Goal: Information Seeking & Learning: Learn about a topic

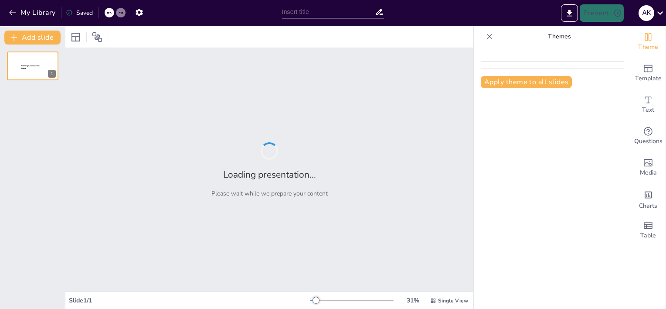
type input "Mastering Advanced Condition Monitoring: A Comprehensive Framework for Success"
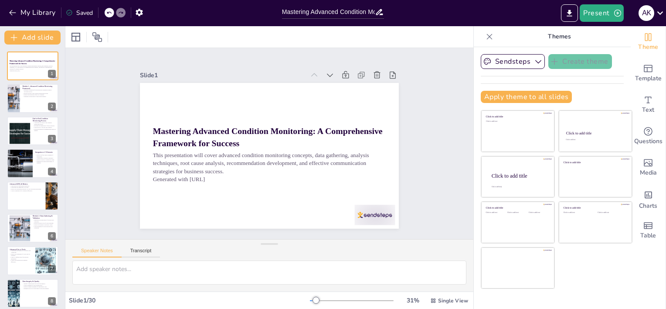
checkbox input "true"
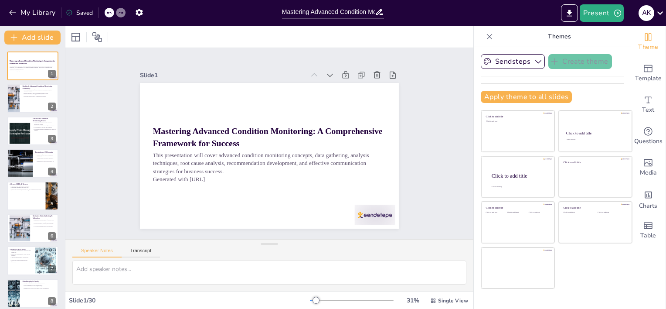
checkbox input "true"
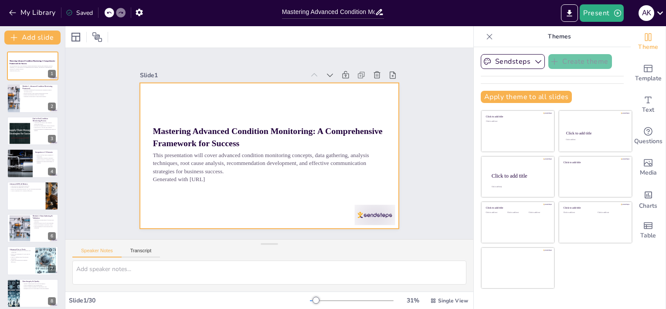
checkbox input "true"
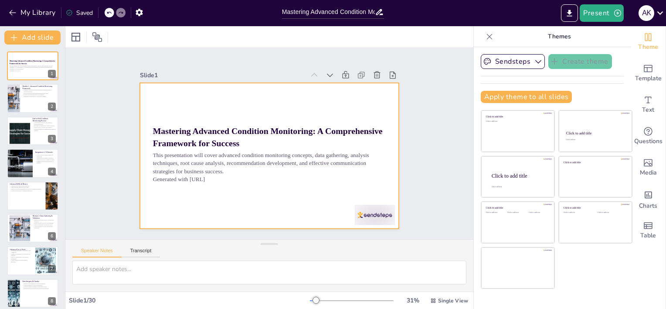
checkbox input "true"
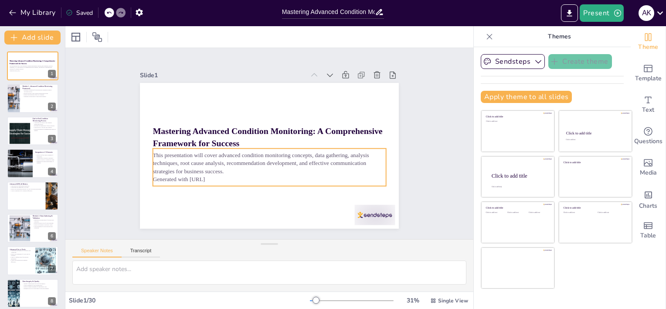
checkbox input "true"
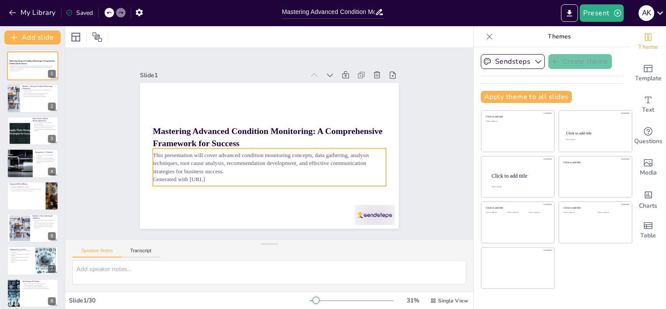
checkbox input "true"
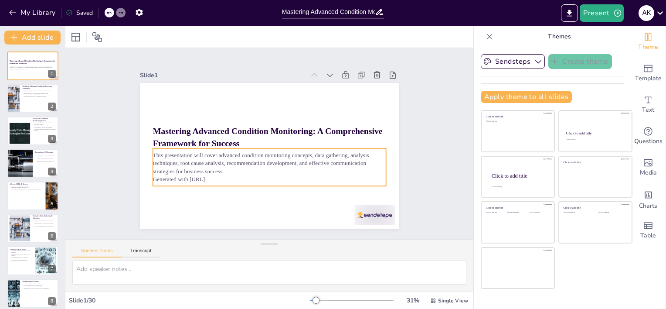
checkbox input "true"
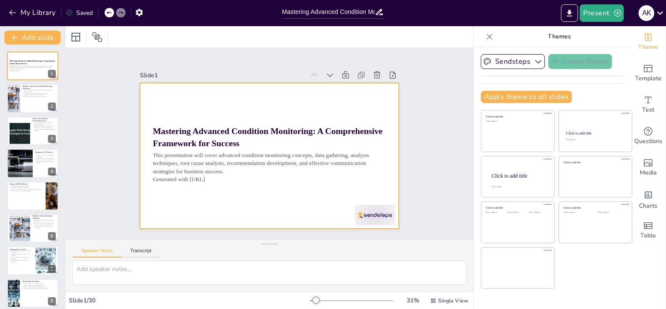
checkbox input "true"
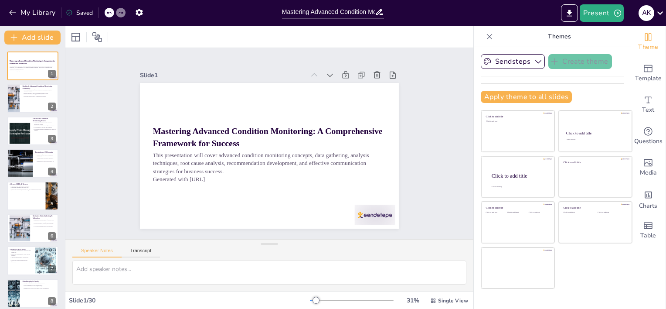
checkbox input "true"
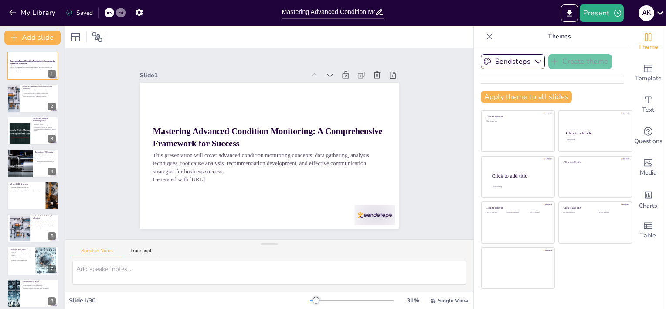
checkbox input "true"
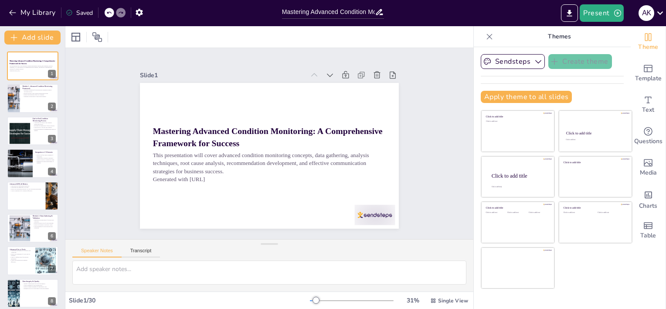
checkbox input "true"
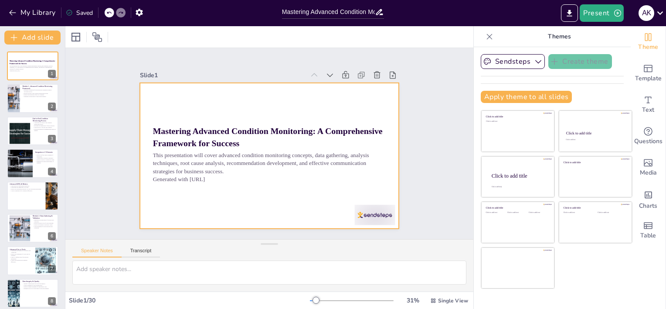
checkbox input "true"
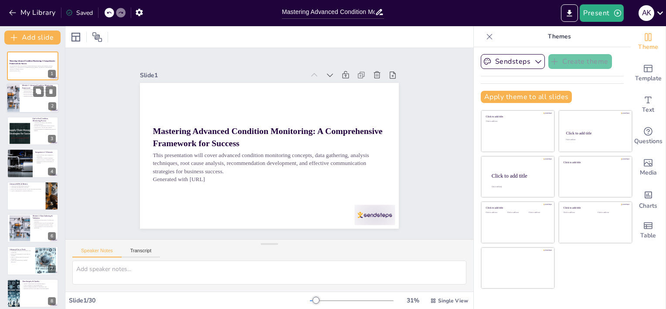
checkbox input "true"
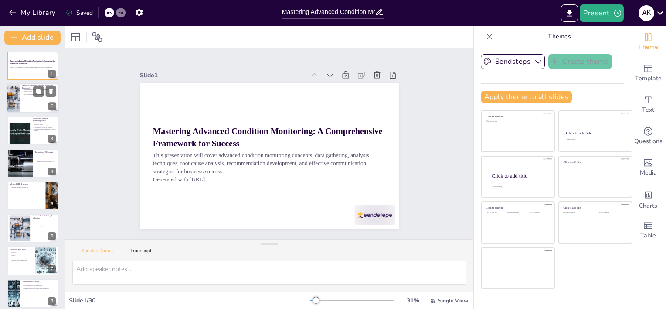
checkbox input "true"
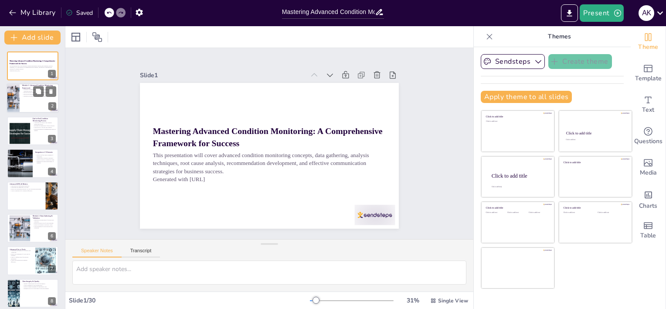
checkbox input "true"
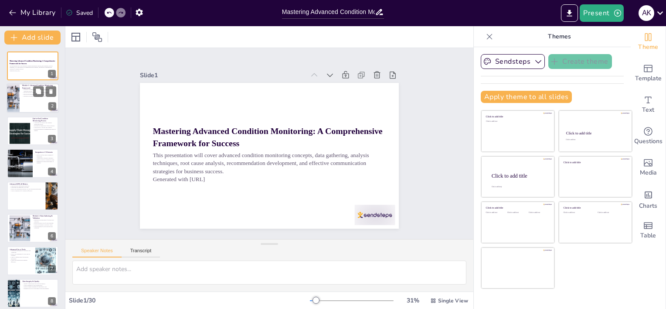
checkbox input "true"
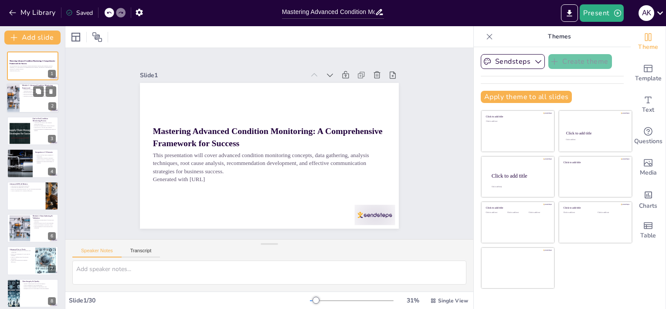
checkbox input "true"
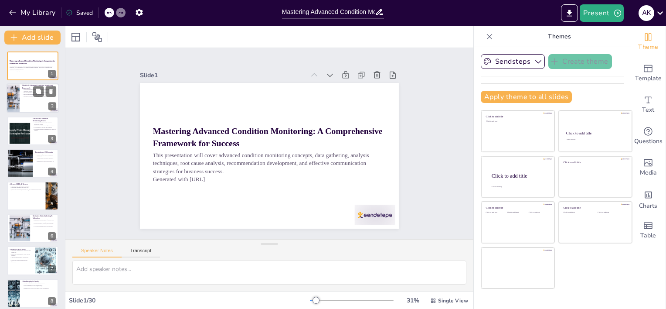
checkbox input "true"
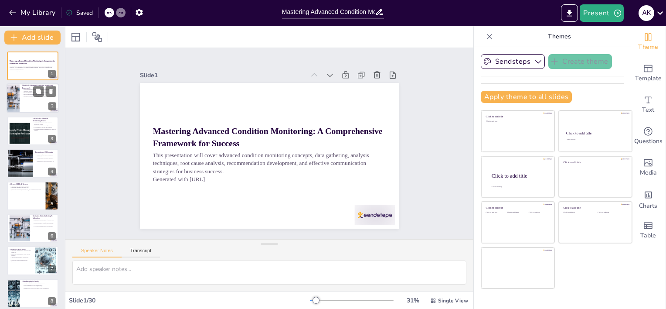
click at [23, 91] on p "Establish a foundation for advanced-level thinking through a structured process." at bounding box center [39, 90] width 34 height 3
type textarea "Establishing a strong foundation is essential for advanced-level thinking and i…"
checkbox input "true"
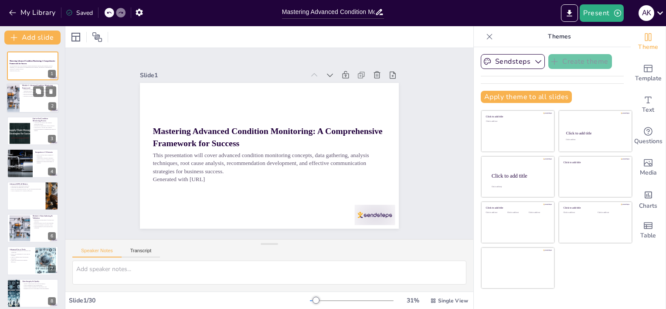
checkbox input "true"
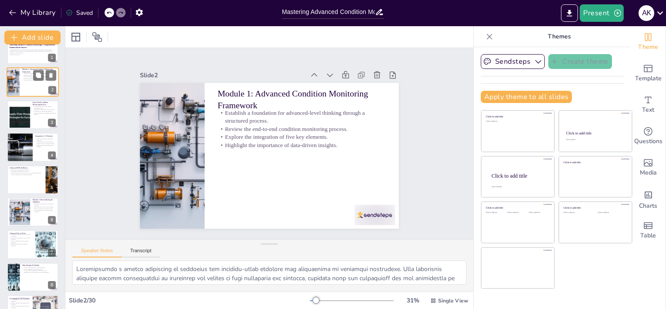
checkbox input "true"
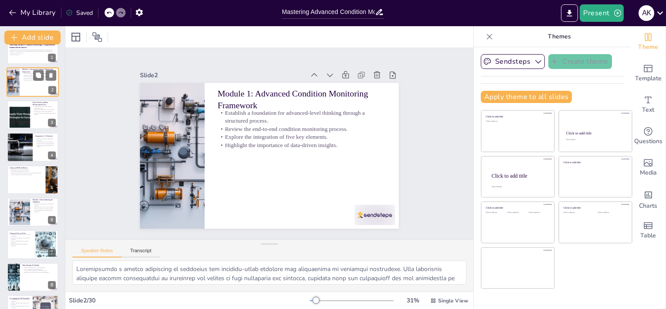
scroll to position [17, 0]
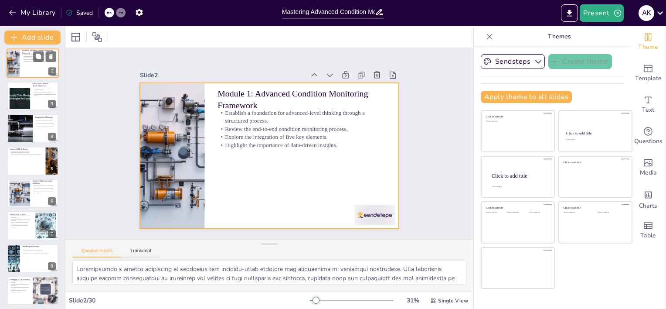
checkbox input "true"
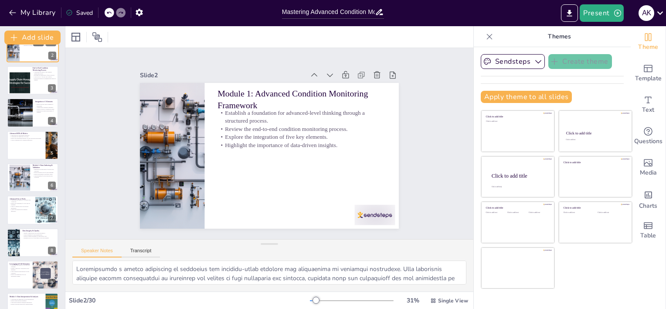
scroll to position [52, 0]
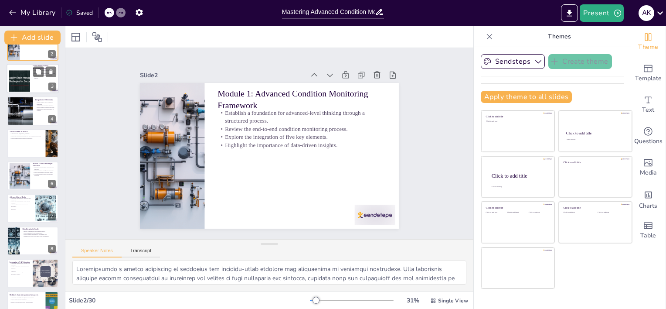
click at [25, 84] on div at bounding box center [19, 78] width 51 height 27
type textarea "Understanding the stages of the condition monitoring process is essential for p…"
checkbox input "true"
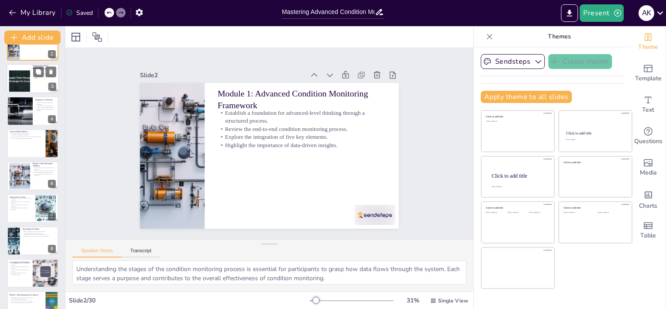
checkbox input "true"
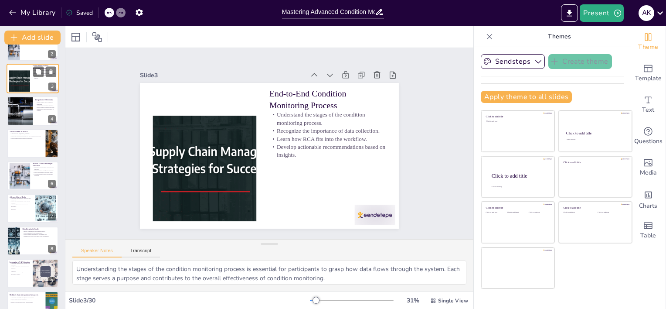
scroll to position [0, 0]
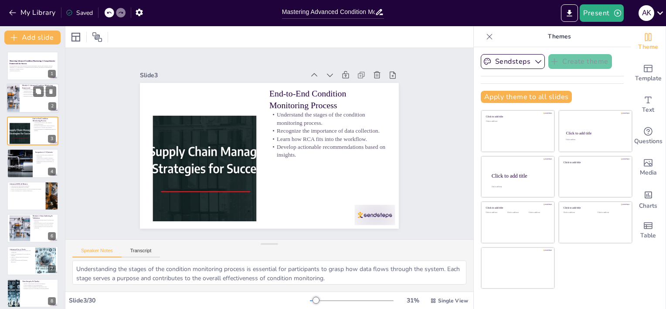
checkbox input "true"
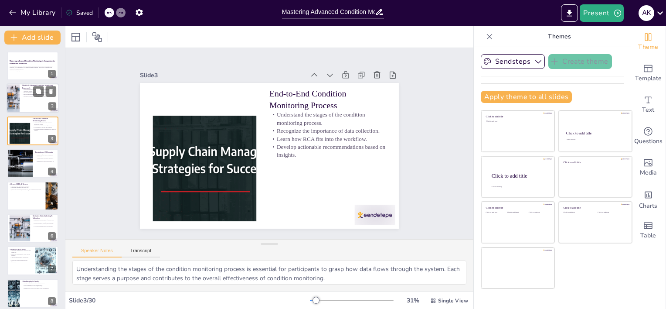
checkbox input "true"
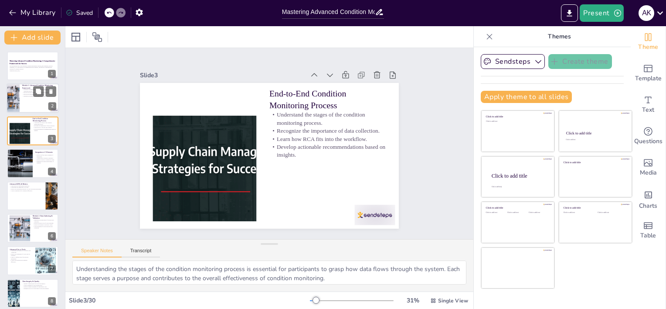
checkbox input "true"
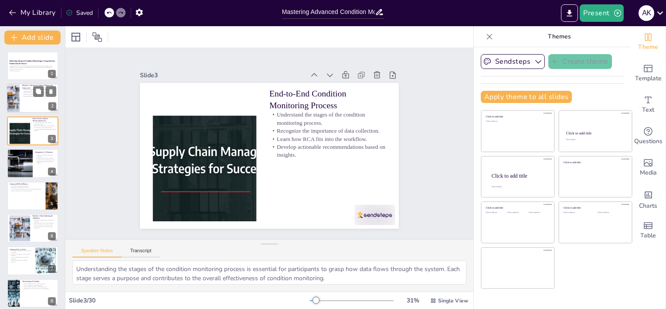
checkbox input "true"
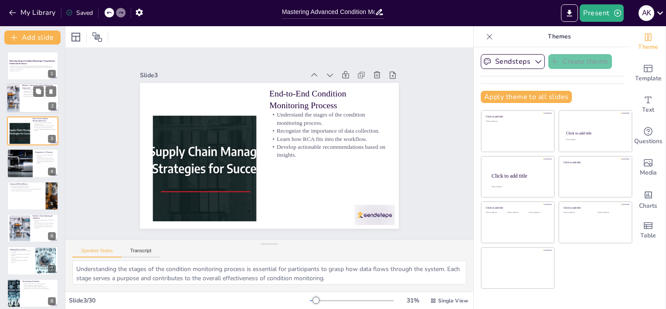
checkbox input "true"
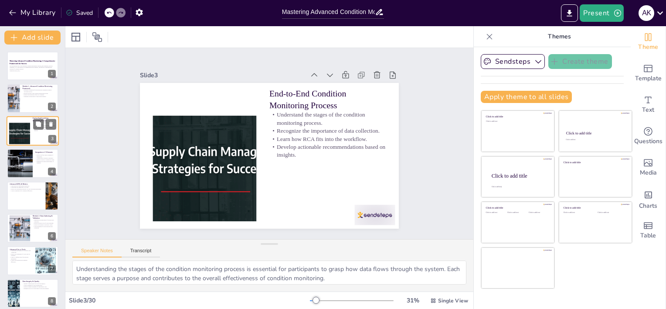
checkbox input "true"
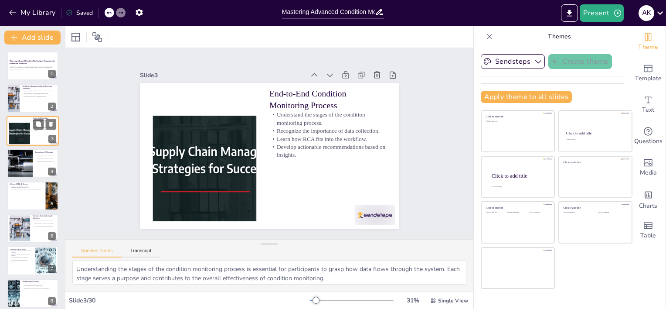
checkbox input "true"
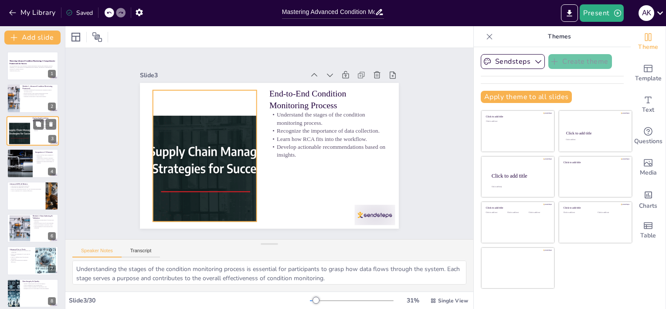
click at [29, 133] on div at bounding box center [19, 130] width 51 height 27
checkbox input "true"
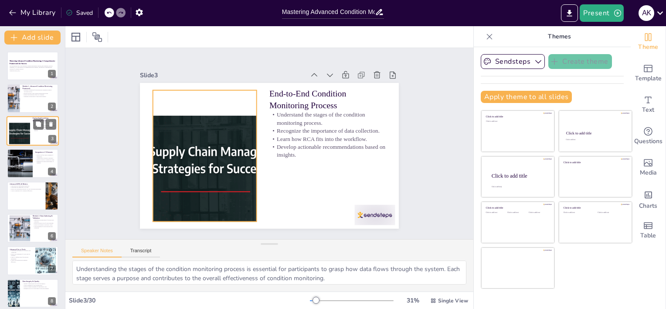
checkbox input "true"
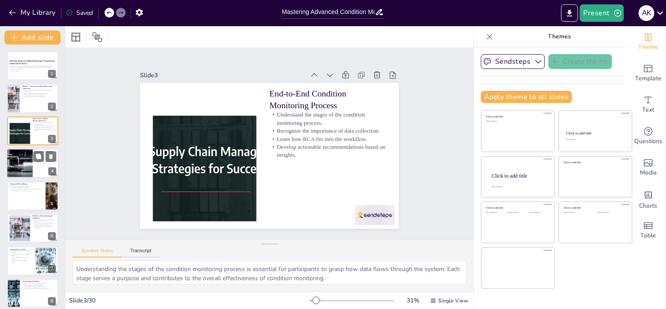
checkbox input "true"
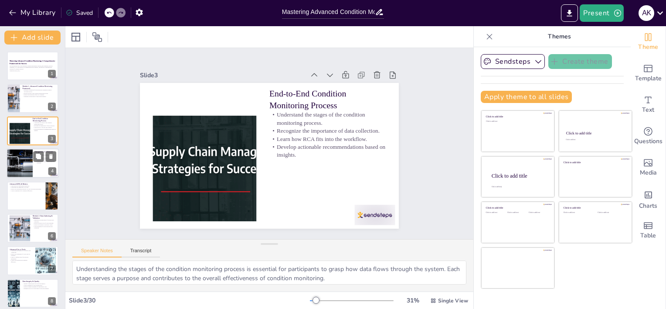
checkbox input "true"
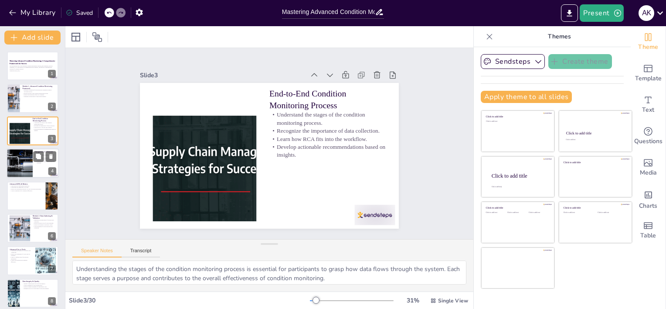
click at [27, 158] on div at bounding box center [19, 163] width 44 height 30
type textarea "The five critical elements of monitoring—Inspection, Electronic Data, Fluids, S…"
checkbox input "true"
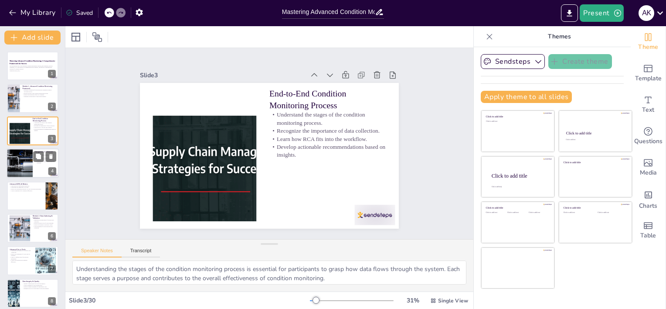
checkbox input "true"
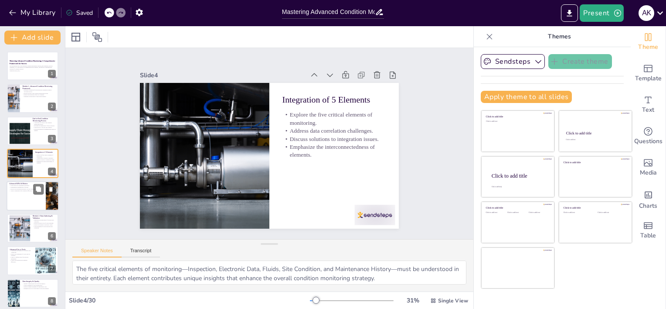
checkbox input "true"
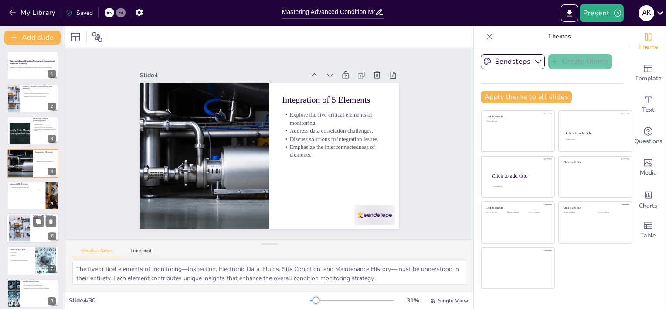
checkbox input "true"
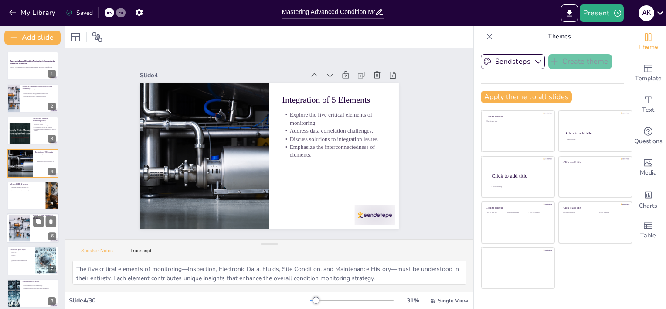
checkbox input "true"
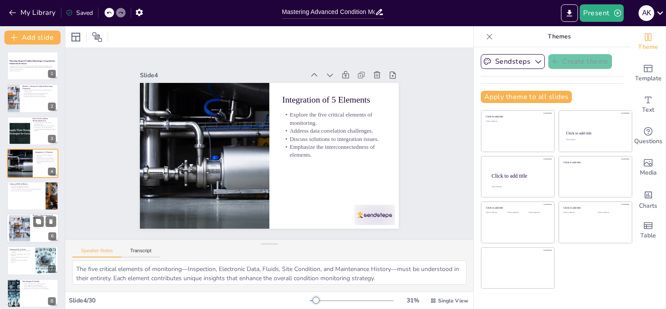
checkbox input "true"
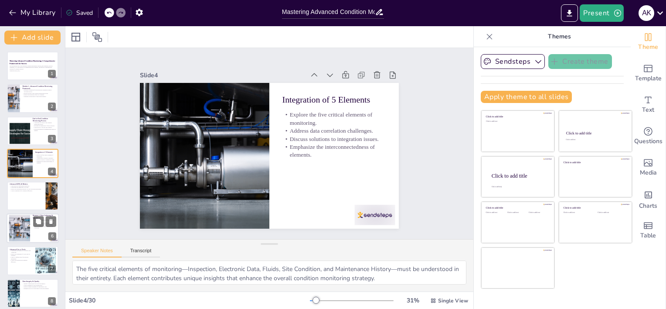
checkbox input "true"
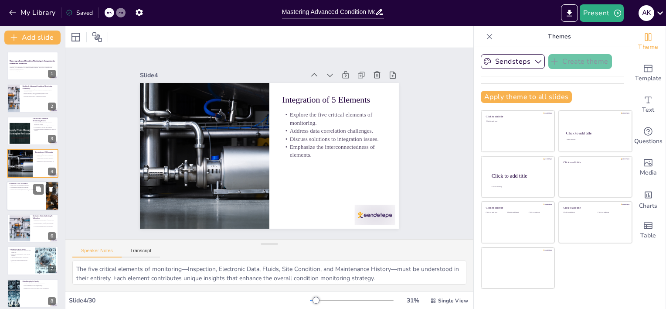
checkbox input "true"
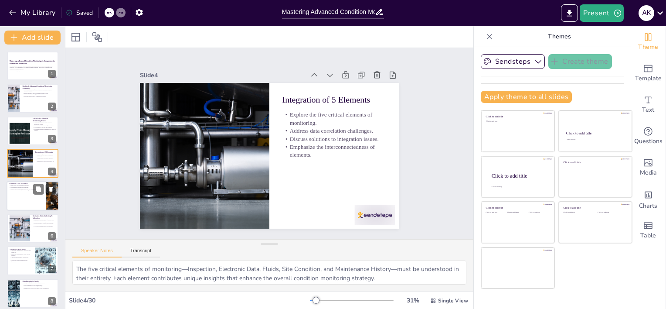
checkbox input "true"
click at [30, 190] on p "Assess Component Life Utilization effectively." at bounding box center [26, 191] width 34 height 2
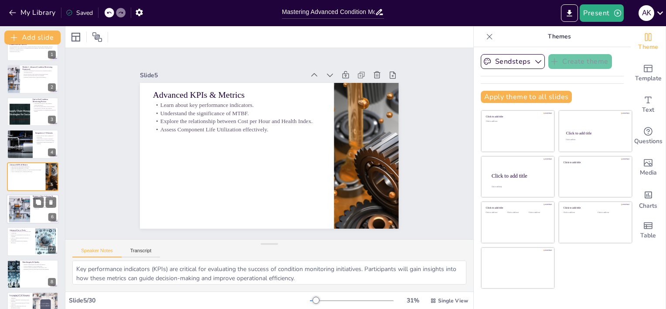
click at [23, 216] on div at bounding box center [19, 209] width 53 height 27
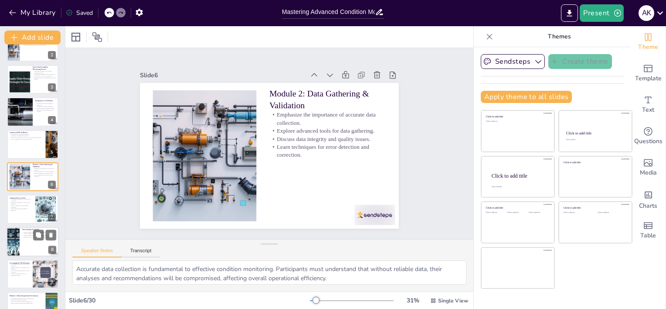
click at [22, 240] on div at bounding box center [33, 242] width 52 height 30
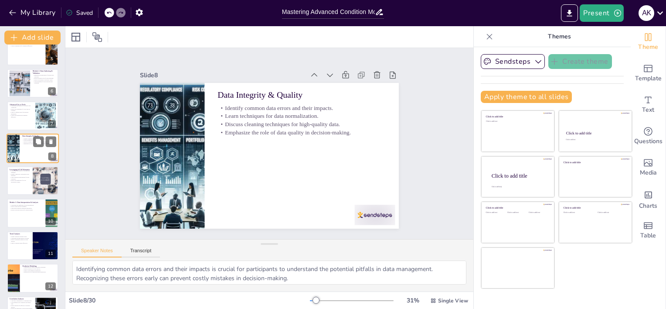
scroll to position [160, 0]
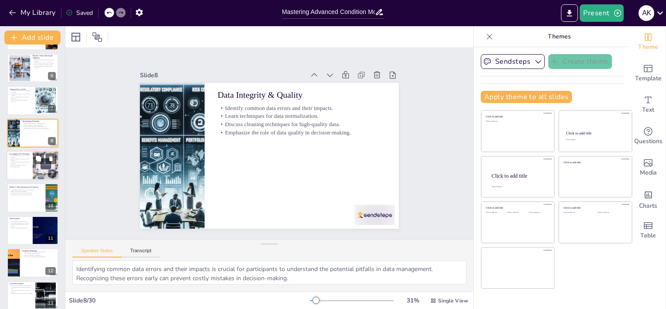
click at [23, 161] on p "Learn troubleshooting methods for data collection." at bounding box center [19, 162] width 21 height 3
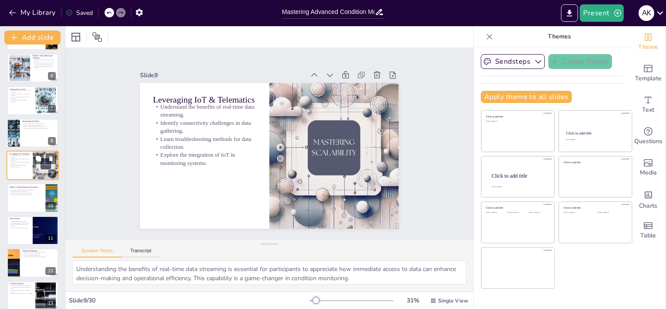
scroll to position [148, 0]
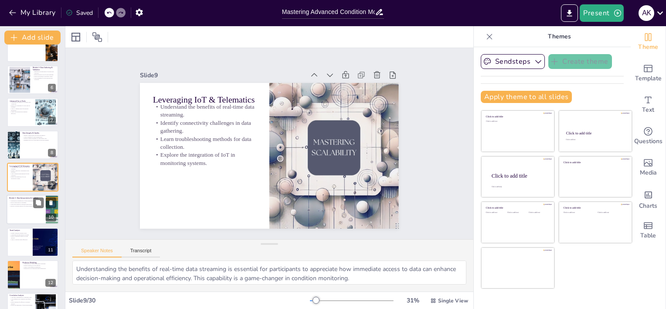
click at [20, 211] on div at bounding box center [33, 210] width 52 height 30
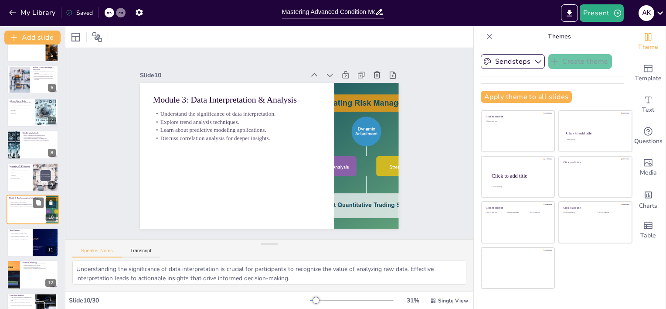
scroll to position [181, 0]
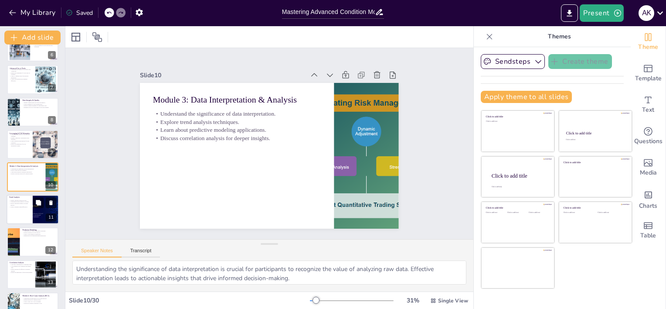
click at [20, 213] on div at bounding box center [33, 209] width 52 height 30
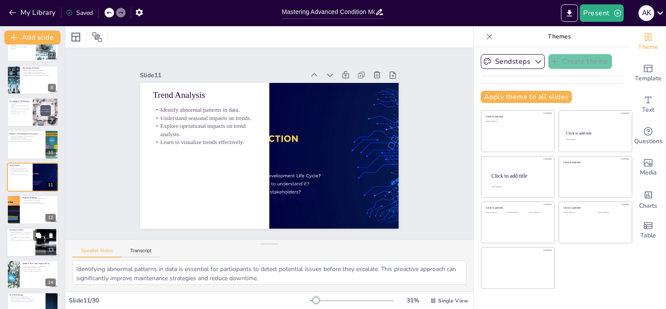
click at [23, 234] on p "Cross-reference site conditions with failure rates." at bounding box center [21, 233] width 24 height 3
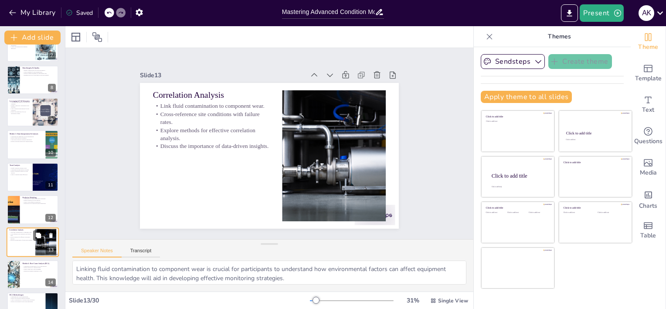
scroll to position [278, 0]
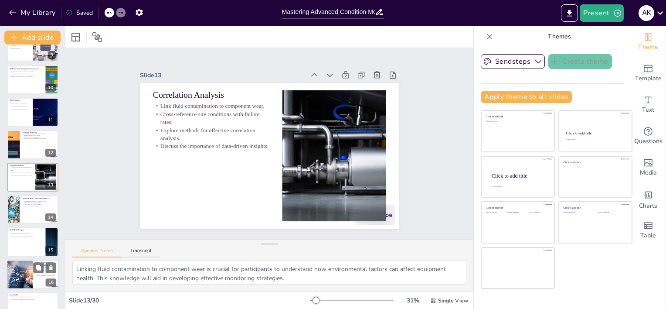
click at [23, 268] on div at bounding box center [19, 274] width 47 height 30
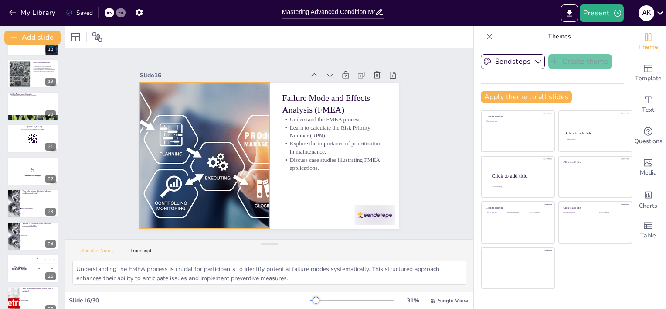
scroll to position [594, 0]
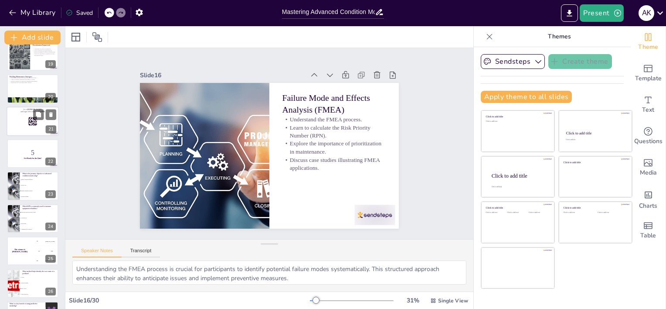
click at [33, 119] on div at bounding box center [44, 114] width 23 height 10
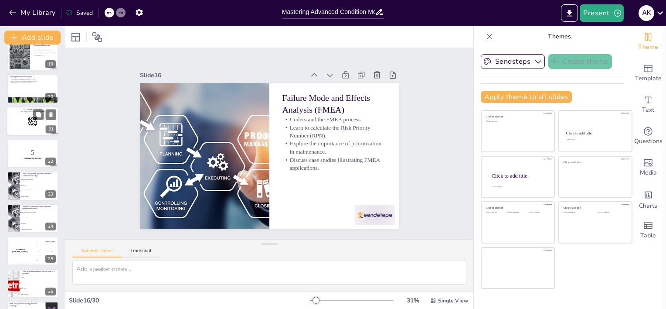
scroll to position [538, 0]
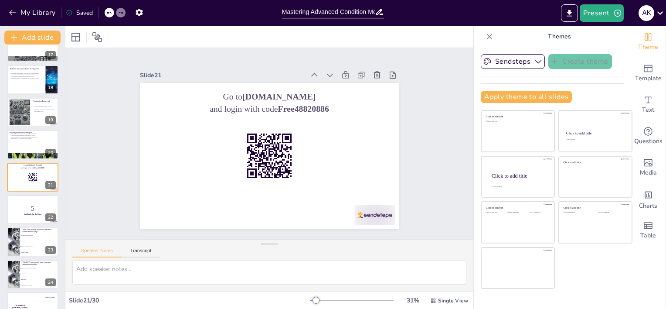
click at [21, 199] on div at bounding box center [33, 209] width 52 height 30
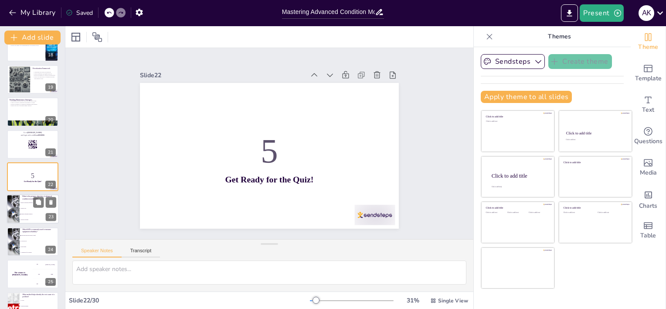
click at [21, 222] on li "Increase downtime" at bounding box center [39, 220] width 39 height 6
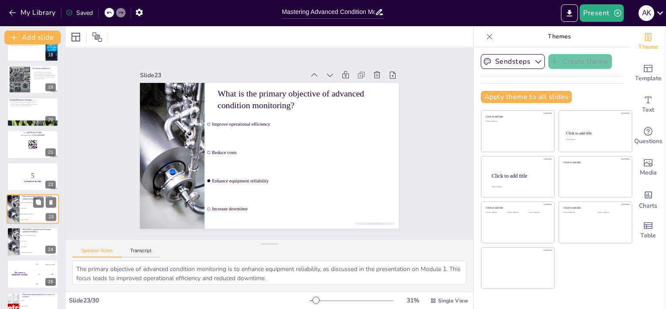
scroll to position [603, 0]
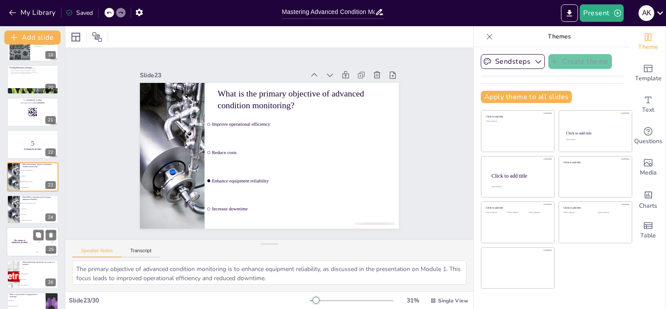
click at [21, 248] on div "The winner is [PERSON_NAME]" at bounding box center [20, 242] width 26 height 30
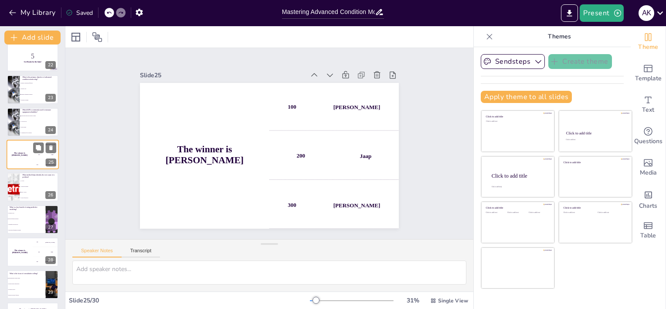
scroll to position [711, 0]
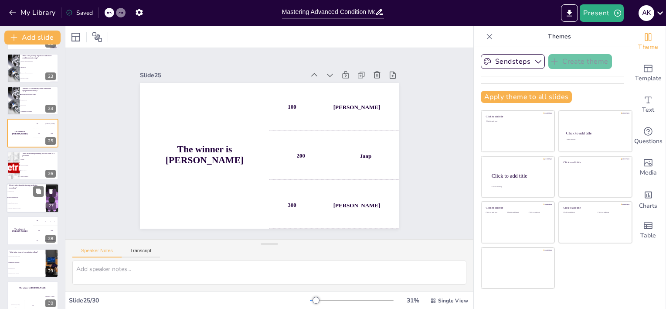
click at [23, 207] on li "It increases equipment downtime" at bounding box center [26, 209] width 39 height 6
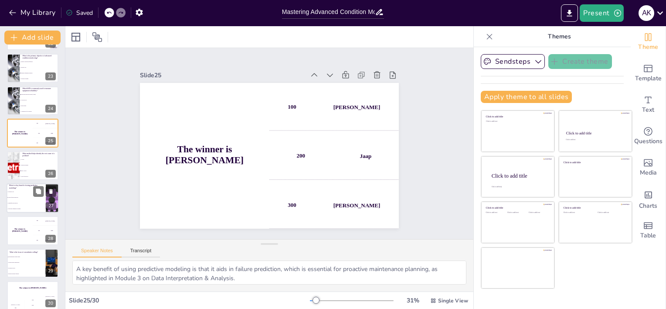
scroll to position [719, 0]
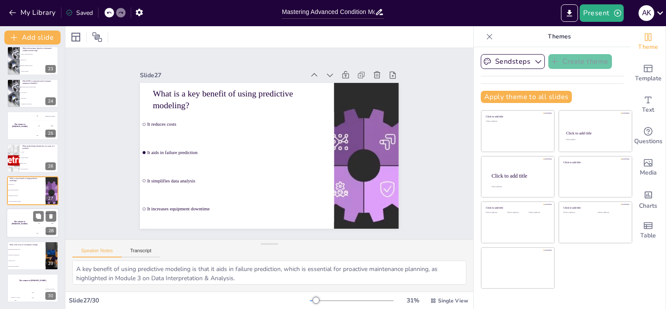
click at [20, 228] on div "The winner is [PERSON_NAME]" at bounding box center [20, 223] width 26 height 30
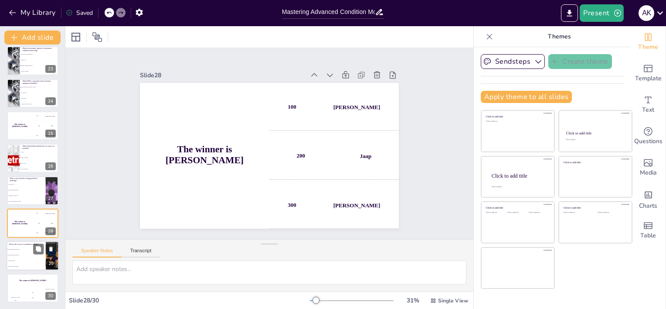
click at [17, 262] on li "Focusing on price" at bounding box center [26, 261] width 39 height 6
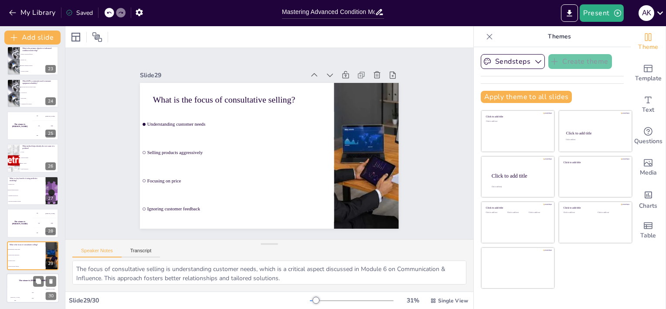
click at [16, 277] on div "The winner is [PERSON_NAME]" at bounding box center [33, 280] width 52 height 15
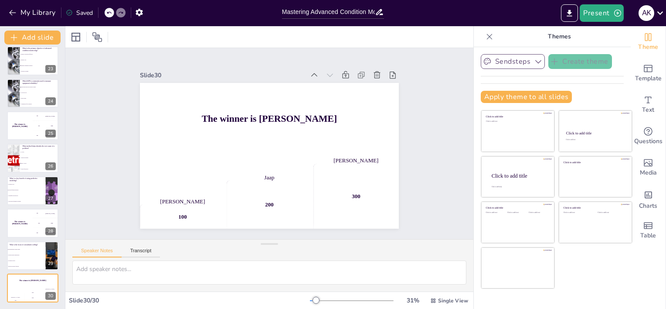
click at [535, 64] on icon "button" at bounding box center [538, 61] width 9 height 9
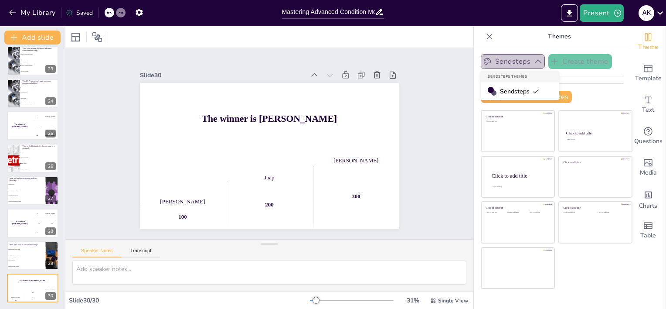
click at [535, 64] on icon "button" at bounding box center [538, 61] width 9 height 9
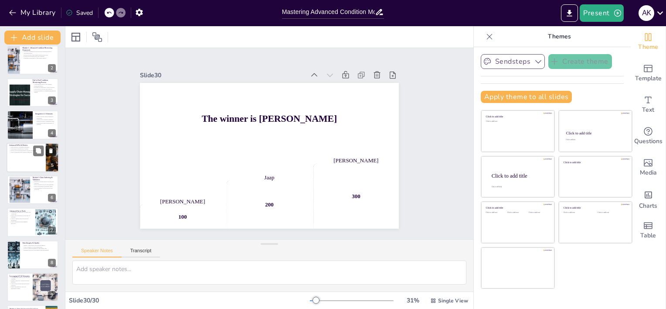
scroll to position [0, 0]
